Goal: Information Seeking & Learning: Understand process/instructions

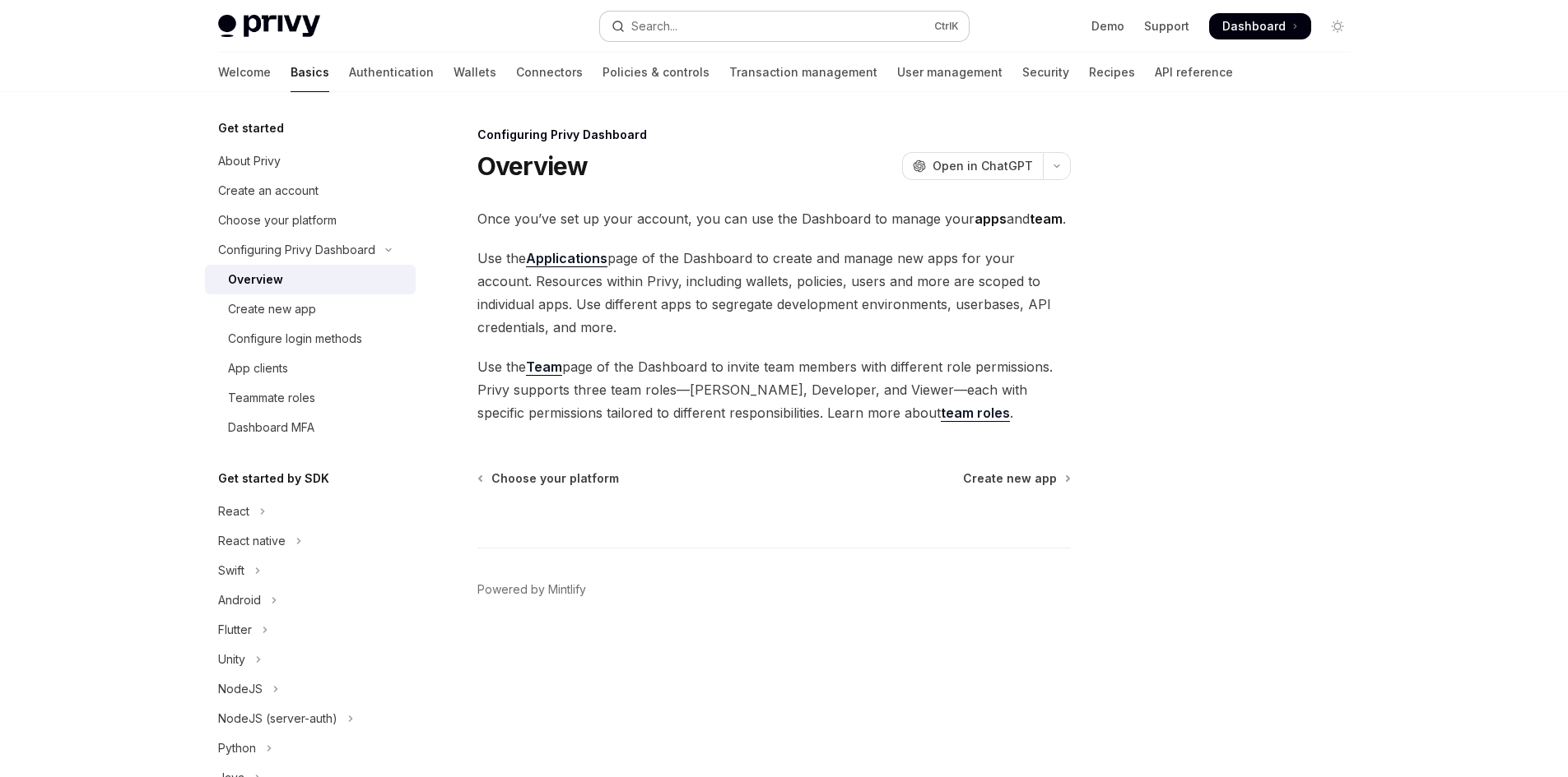
click at [681, 25] on button "Search... Ctrl K" at bounding box center [784, 26] width 369 height 30
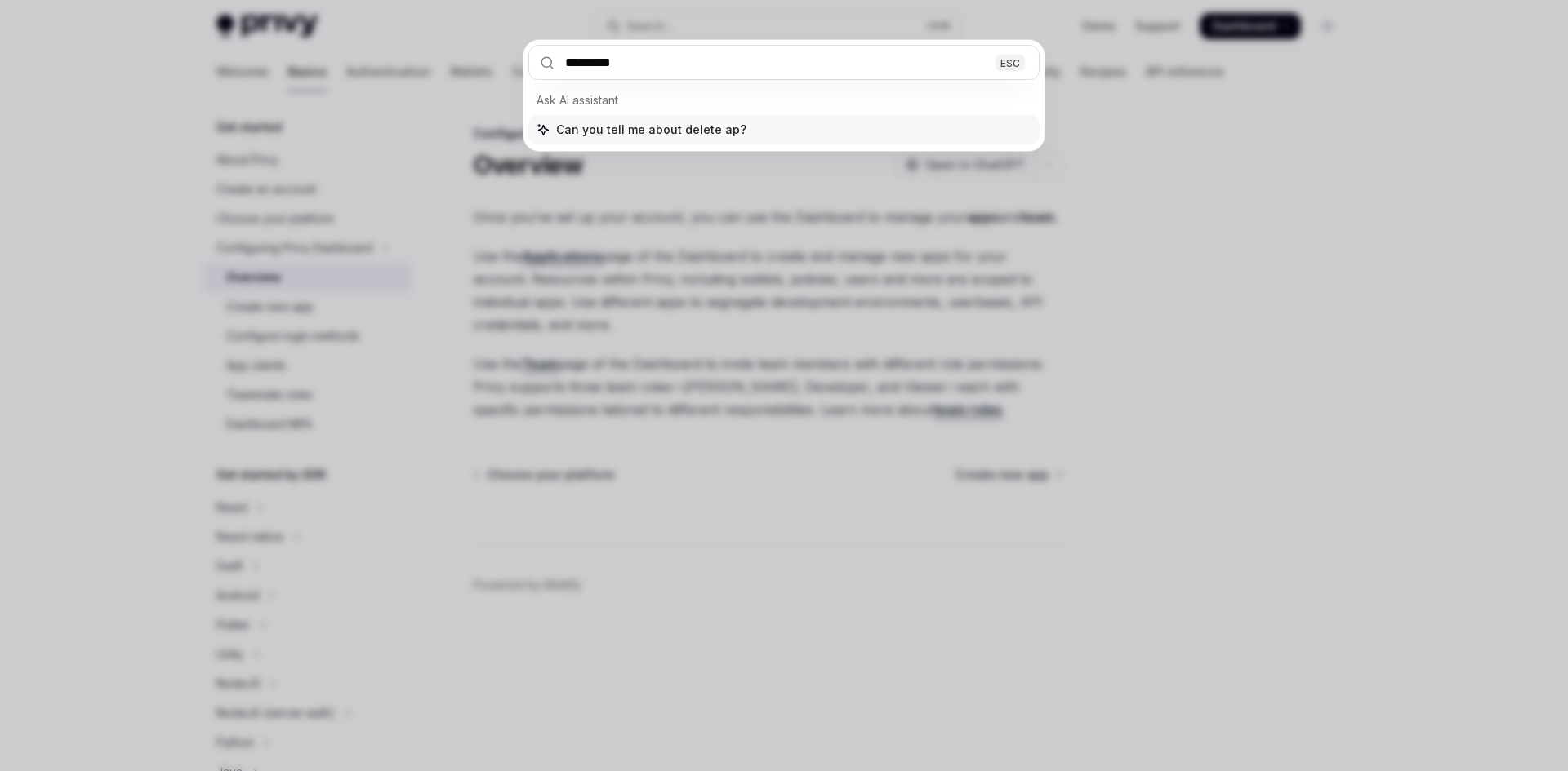
type input "**********"
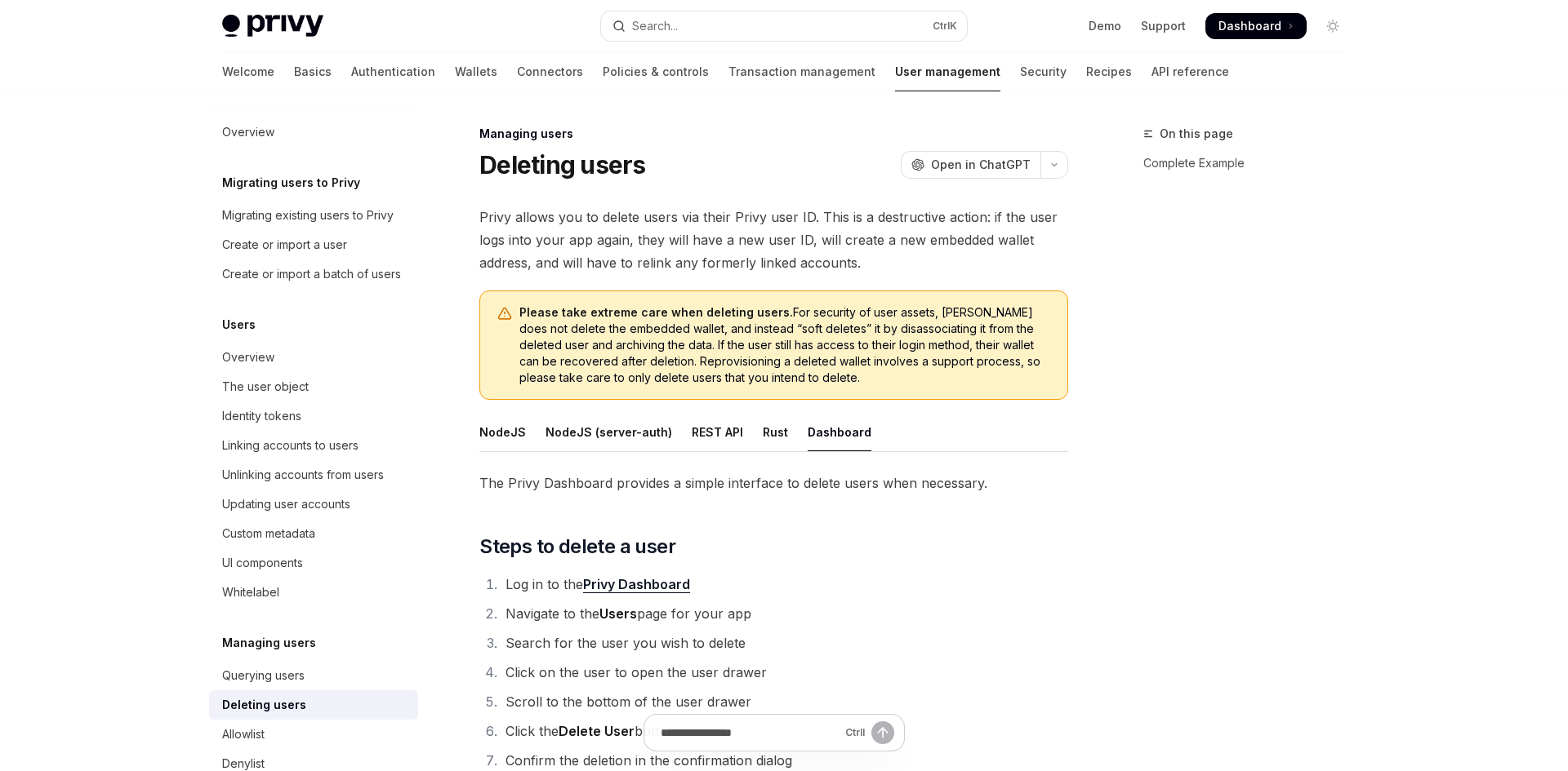
type textarea "*"
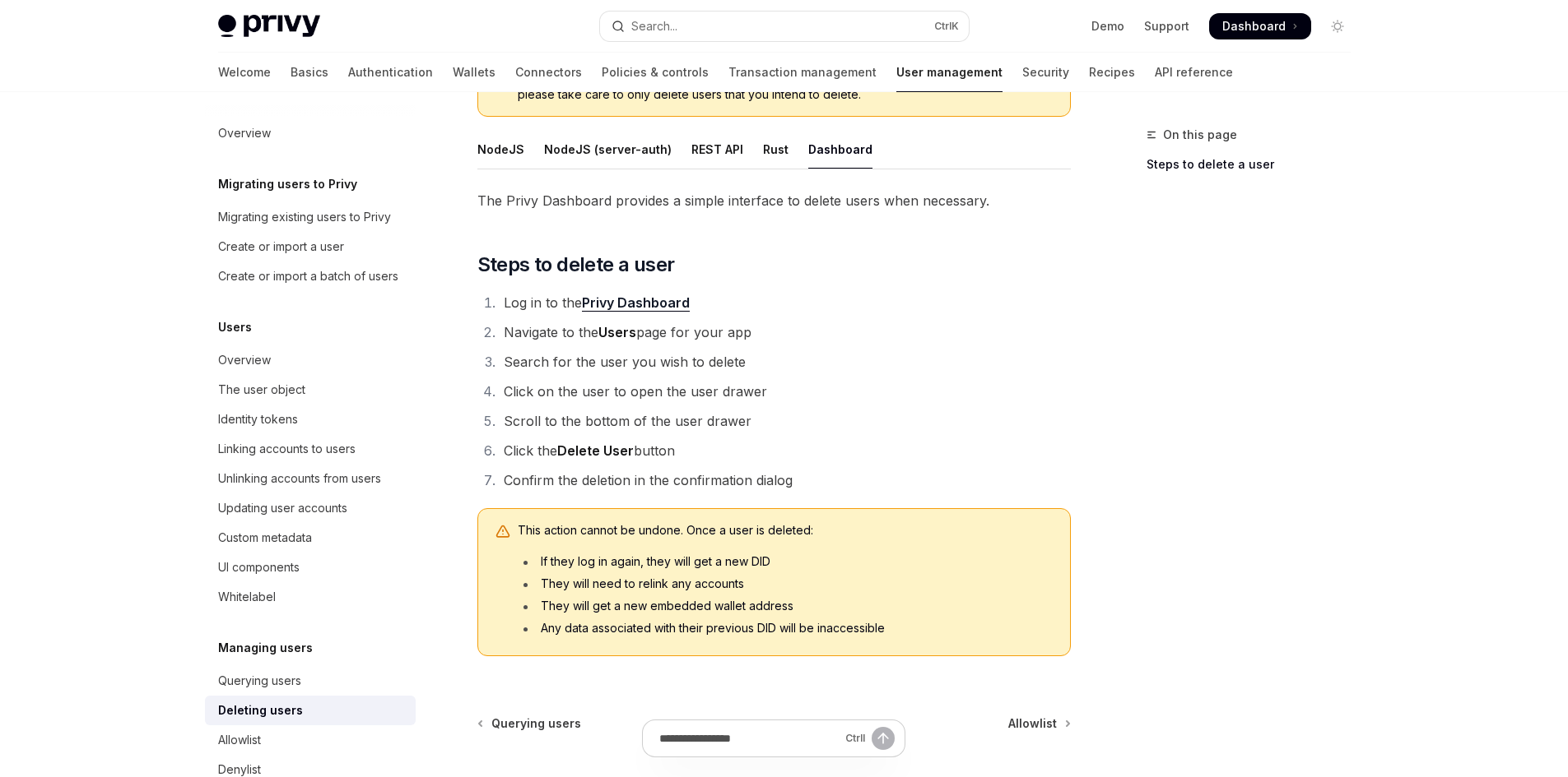
scroll to position [308, 0]
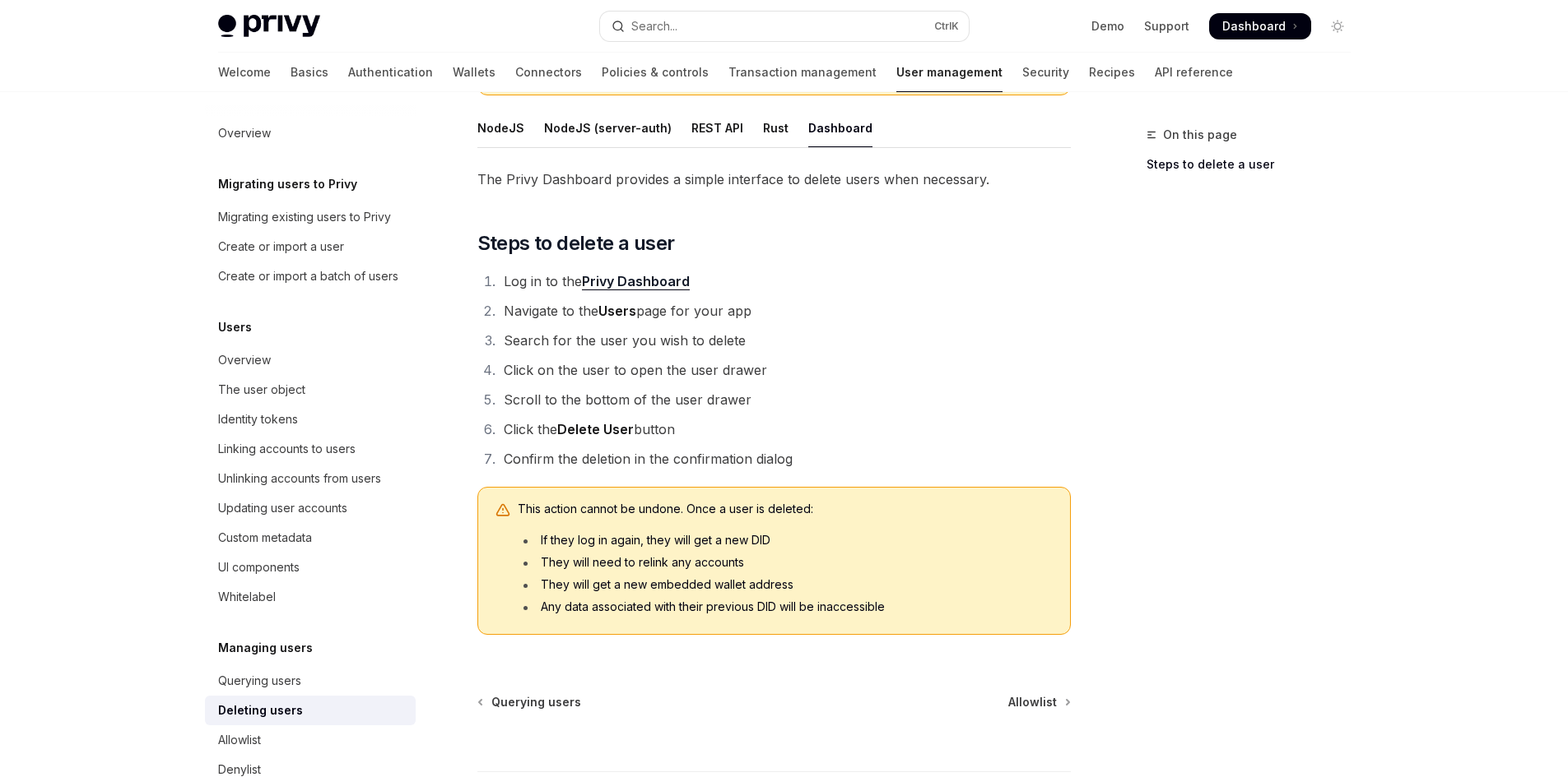
click at [629, 282] on link "Privy Dashboard" at bounding box center [635, 281] width 108 height 17
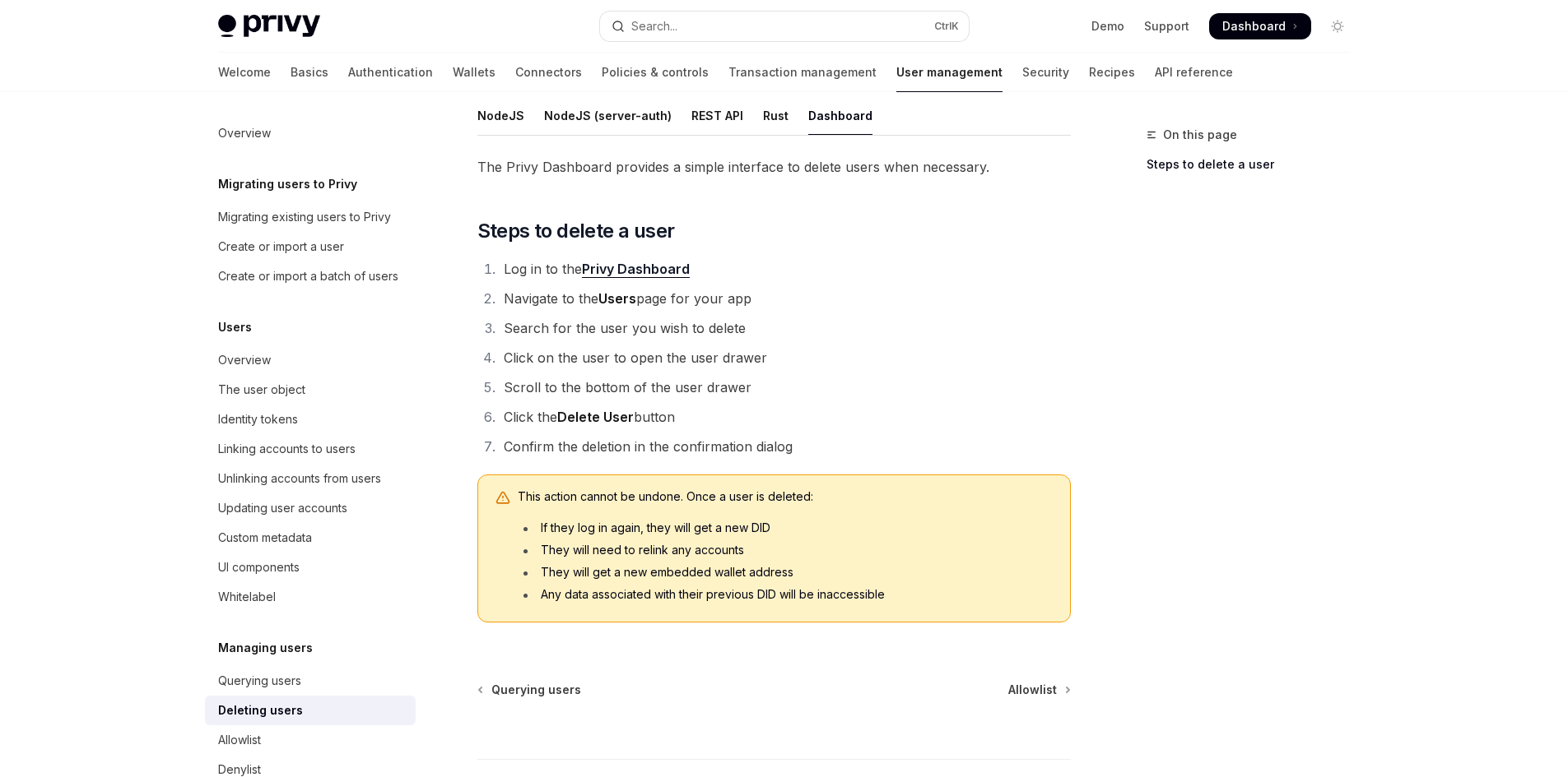
scroll to position [321, 0]
click at [577, 413] on strong "Delete User" at bounding box center [595, 416] width 77 height 16
copy strong "Delete"
